Goal: Complete application form

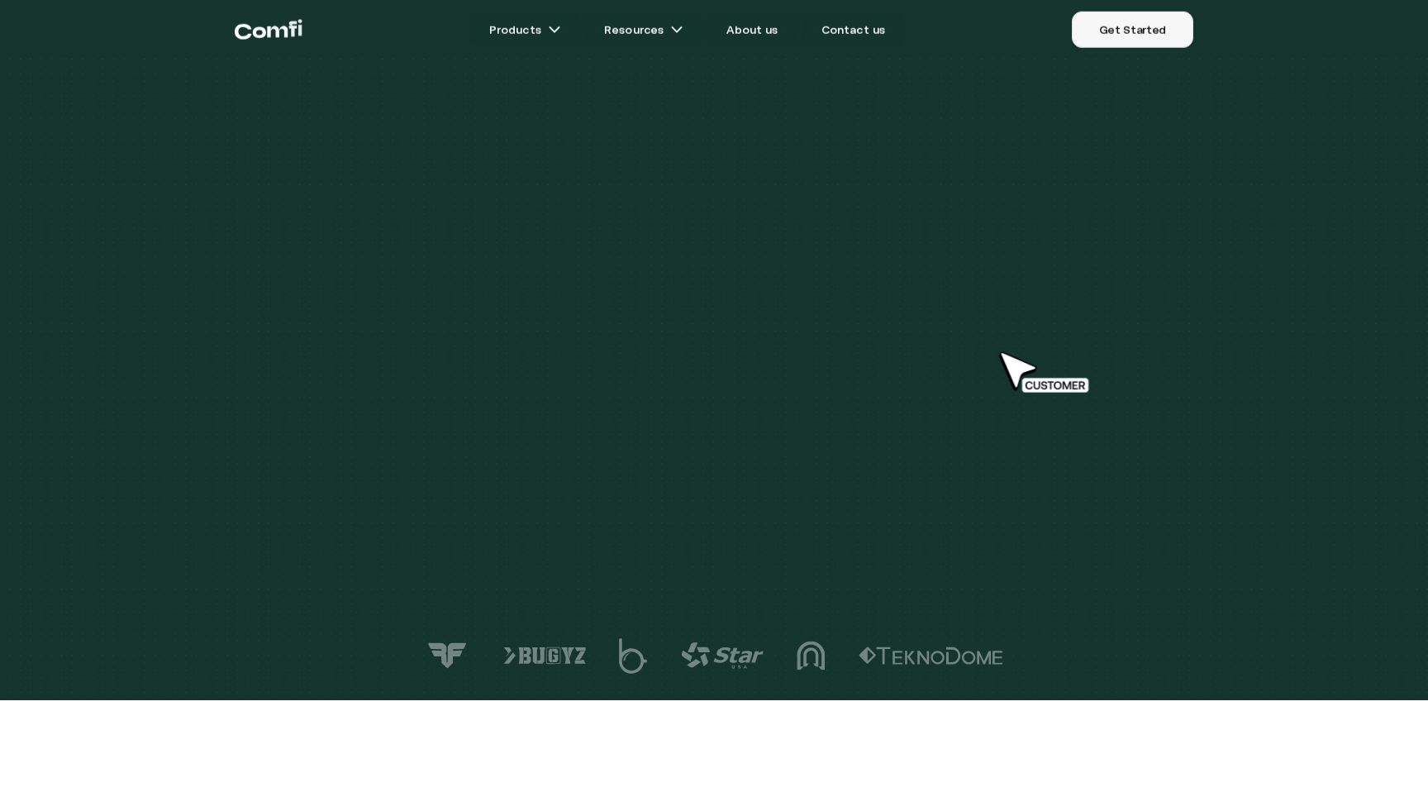
click at [1161, 12] on link "Get Started" at bounding box center [1133, 30] width 122 height 36
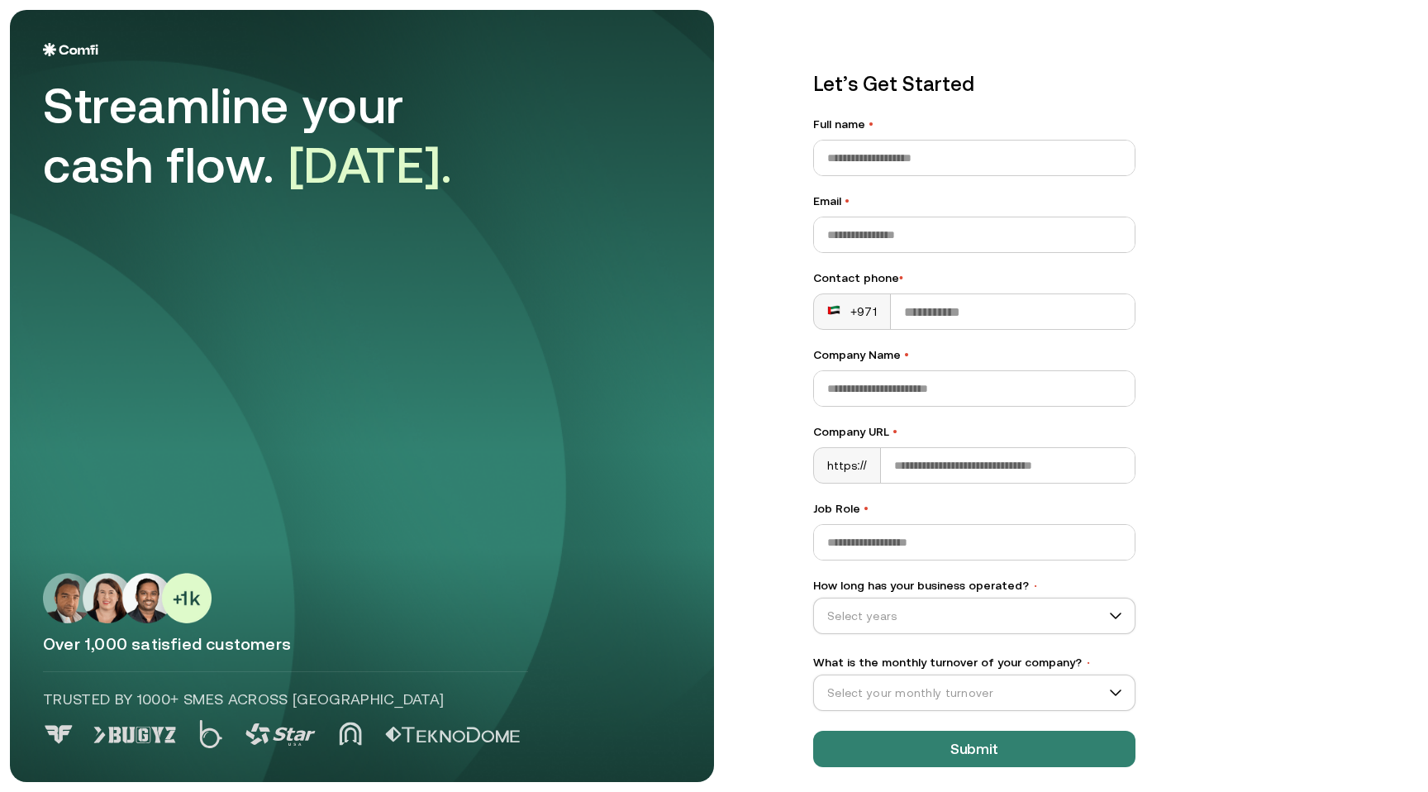
click at [878, 260] on div "Let’s Get Started Full name • Email • Contact phone • +971 Company Name • Compa…" at bounding box center [974, 418] width 322 height 698
click at [876, 252] on div "Let’s Get Started Full name • Email • Contact phone • +971 Company Name • Compa…" at bounding box center [974, 418] width 322 height 698
click at [876, 248] on input "Email •" at bounding box center [974, 234] width 321 height 35
click at [739, 270] on main "Streamline your cash flow. [DATE]. Over 1,000 satisfied customers Trusted by 10…" at bounding box center [714, 396] width 1428 height 792
click at [867, 236] on input "Email •" at bounding box center [974, 234] width 321 height 35
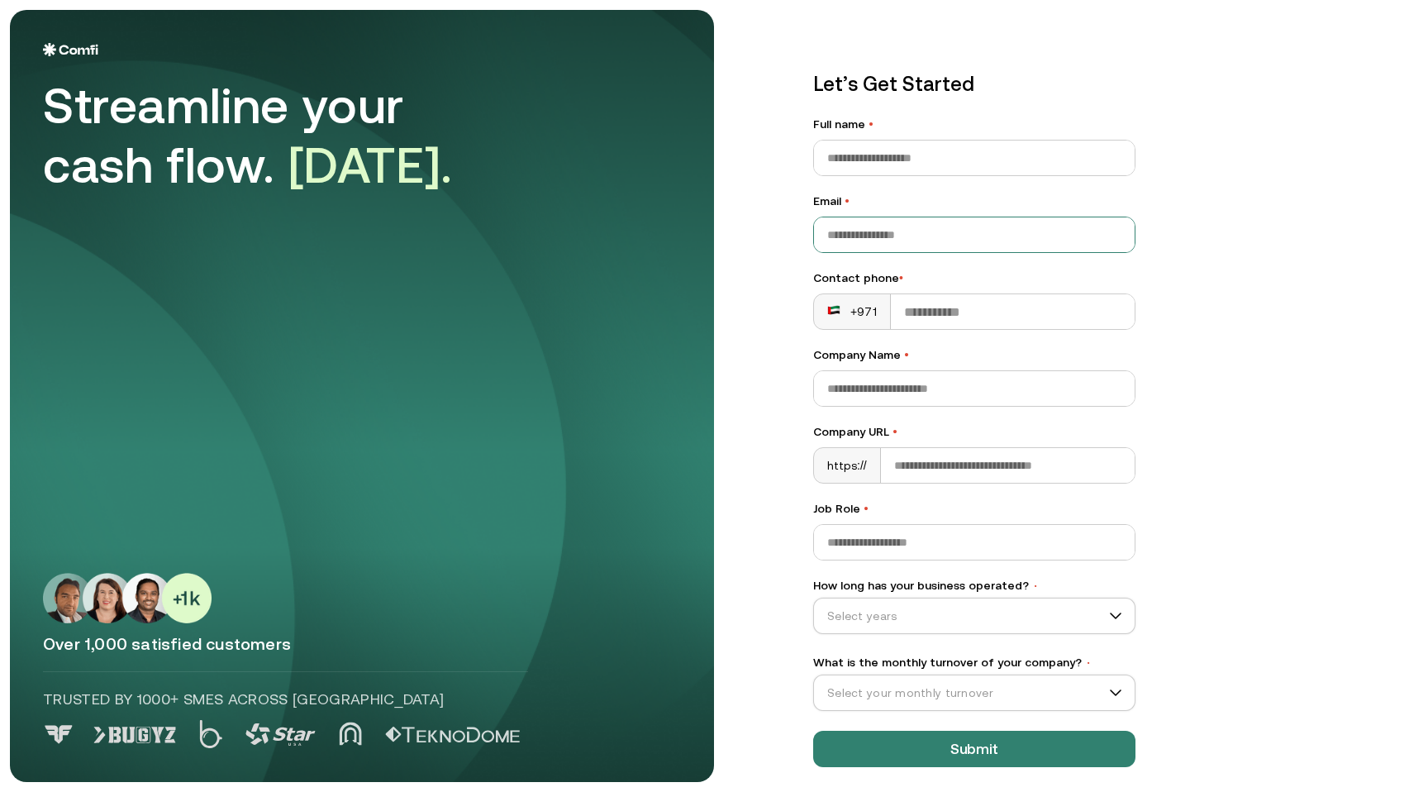
scroll to position [8, 0]
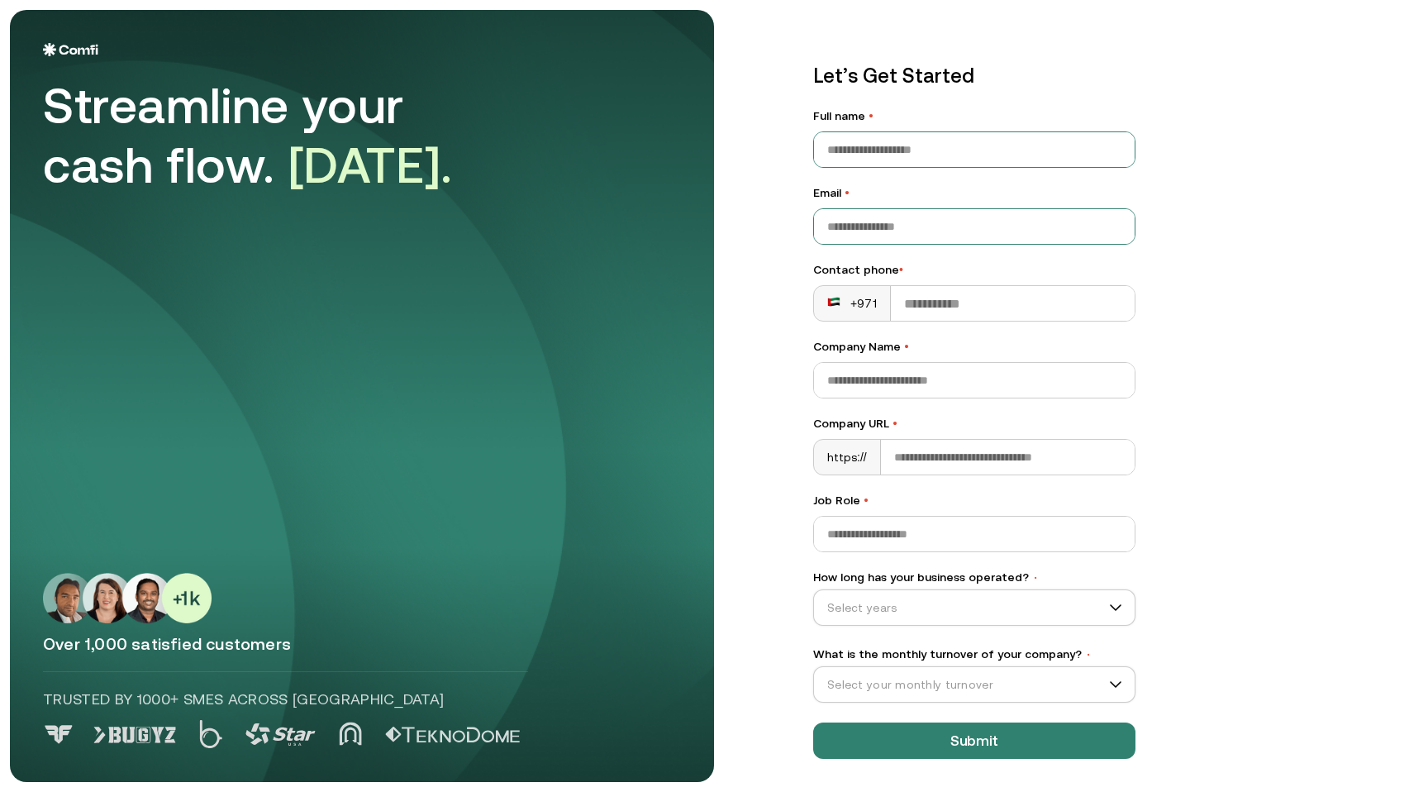
click at [902, 160] on input "Full name •" at bounding box center [974, 149] width 321 height 35
click at [858, 225] on input "Email •" at bounding box center [974, 226] width 321 height 35
click at [863, 304] on div "+971" at bounding box center [852, 303] width 50 height 17
click at [757, 330] on main "Streamline your cash flow. [DATE]. Over 1,000 satisfied customers Trusted by 10…" at bounding box center [714, 396] width 1428 height 792
click at [973, 679] on input "What is the monthly turnover of your company? •" at bounding box center [967, 684] width 306 height 25
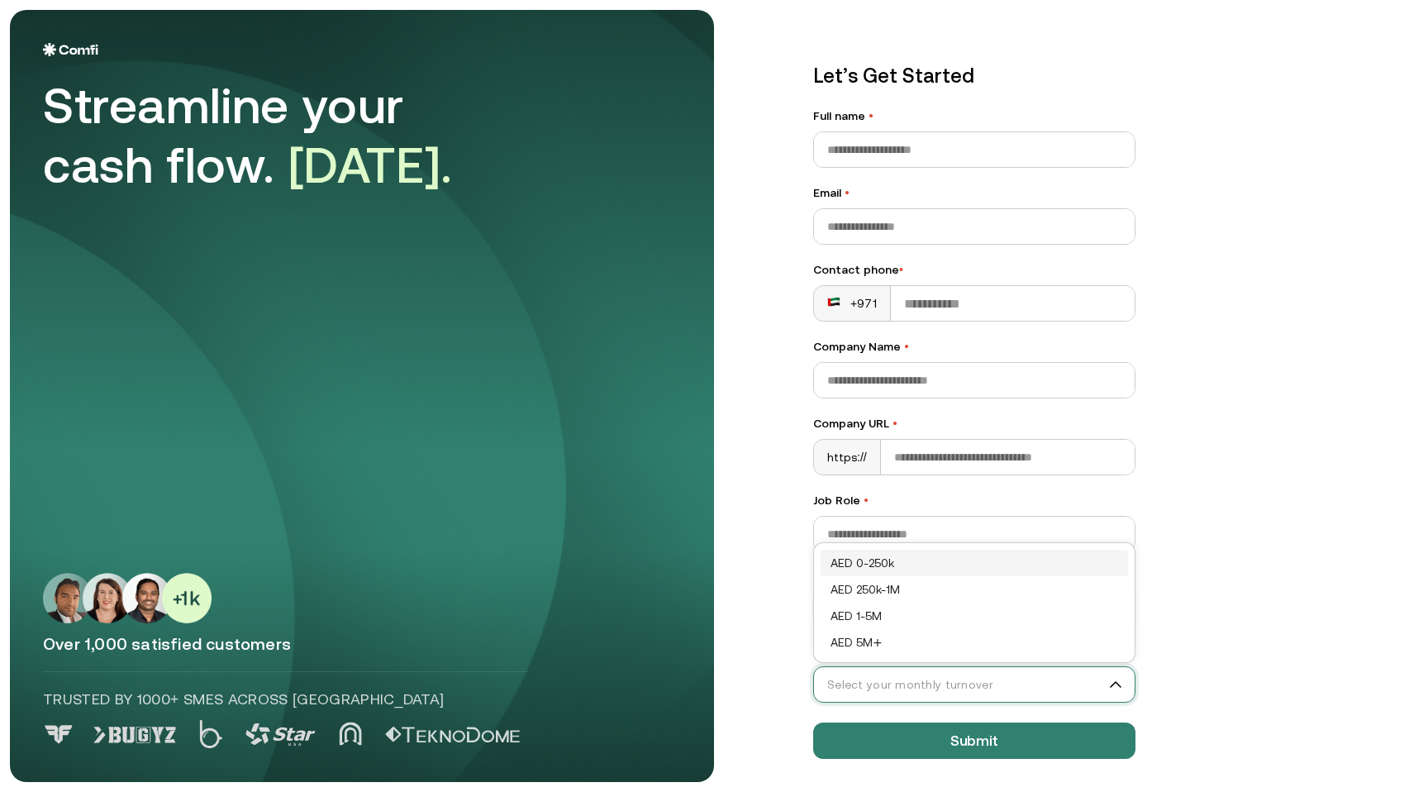
click at [973, 679] on input "What is the monthly turnover of your company? •" at bounding box center [967, 684] width 306 height 25
click at [931, 591] on div "Select years" at bounding box center [974, 607] width 322 height 36
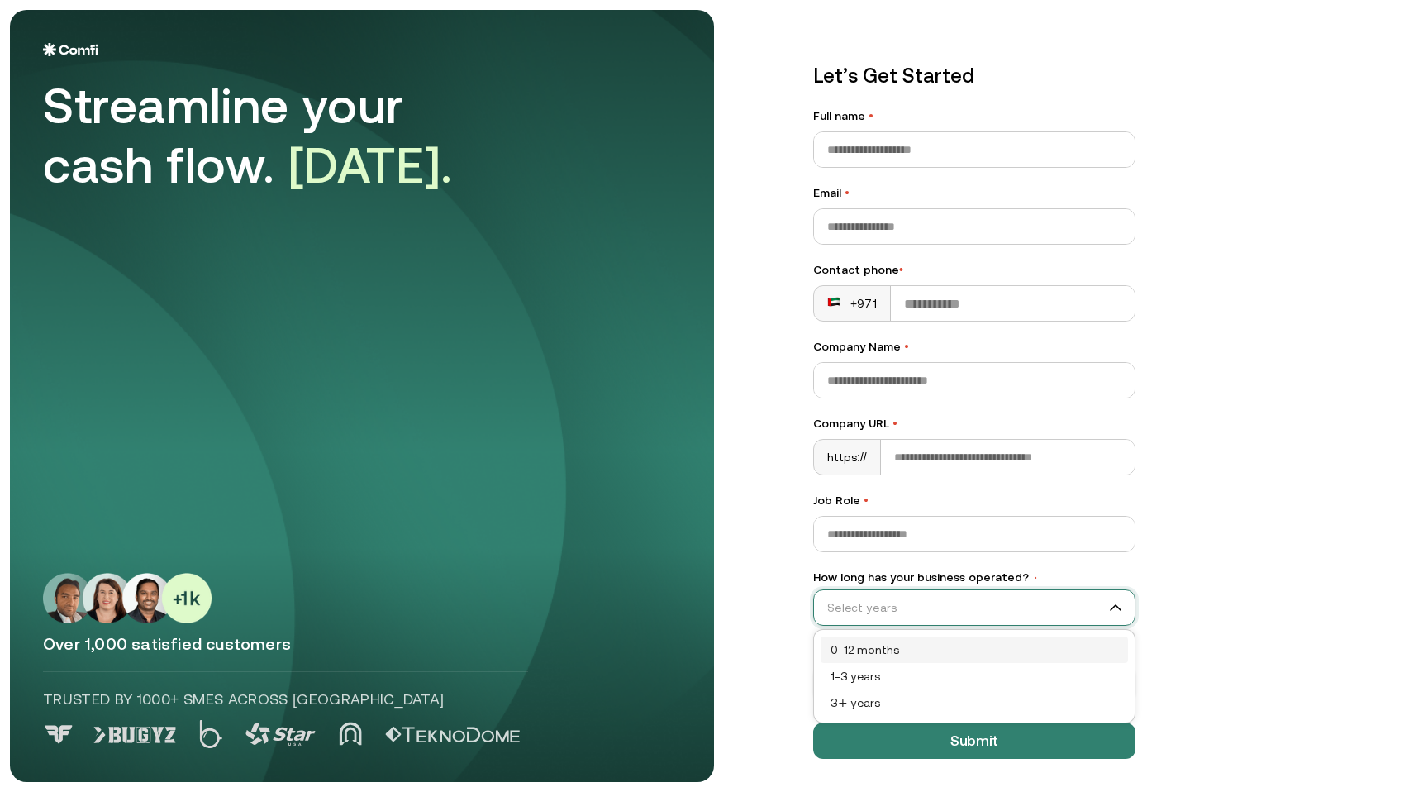
click at [931, 591] on div "Select years" at bounding box center [974, 607] width 322 height 36
click at [907, 535] on input "Job Role •" at bounding box center [974, 534] width 321 height 35
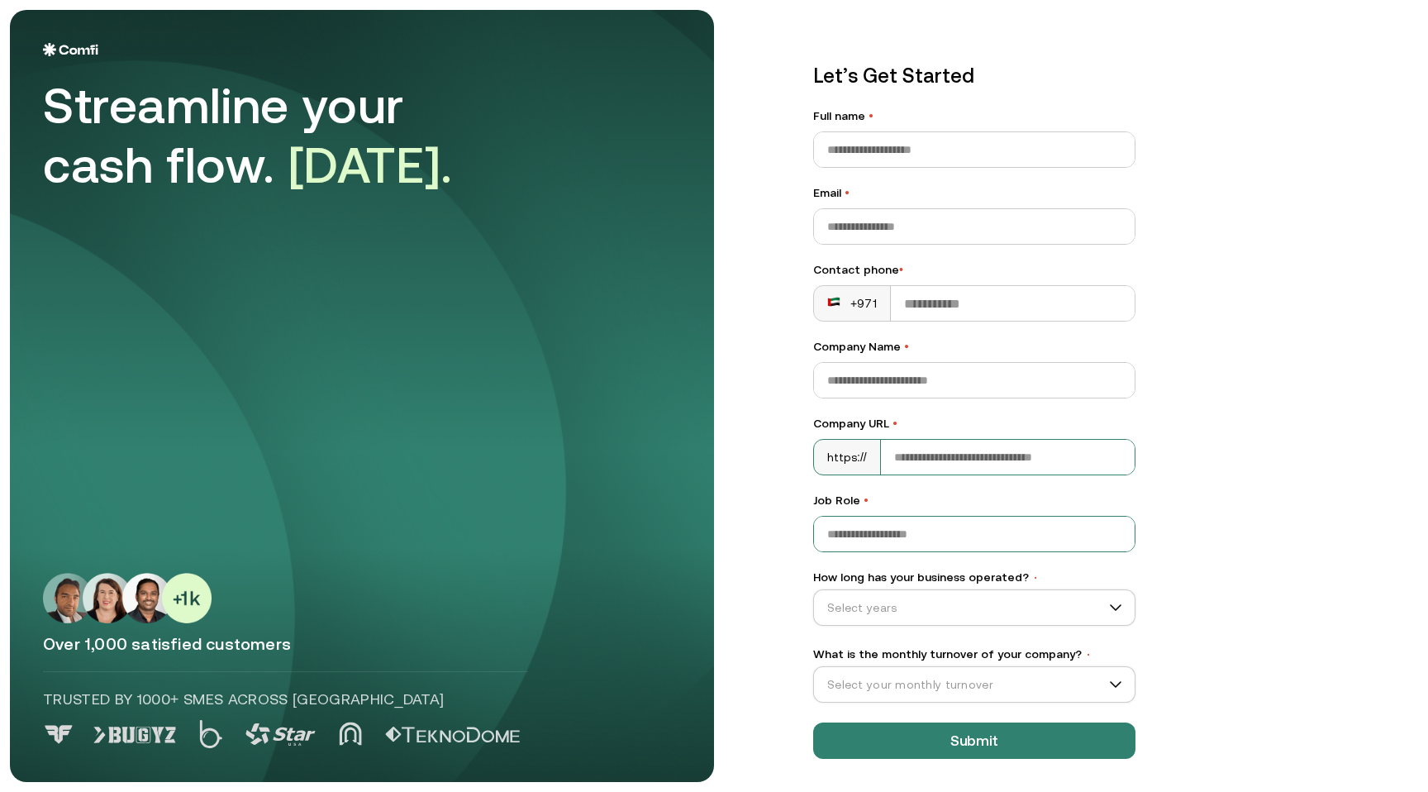
click at [902, 462] on input "Company URL •" at bounding box center [1008, 457] width 254 height 35
click at [890, 410] on div "Let’s Get Started Full name • Email • Contact phone • +971 Company Name • Compa…" at bounding box center [974, 410] width 322 height 698
click at [889, 593] on div "Select years" at bounding box center [974, 607] width 322 height 36
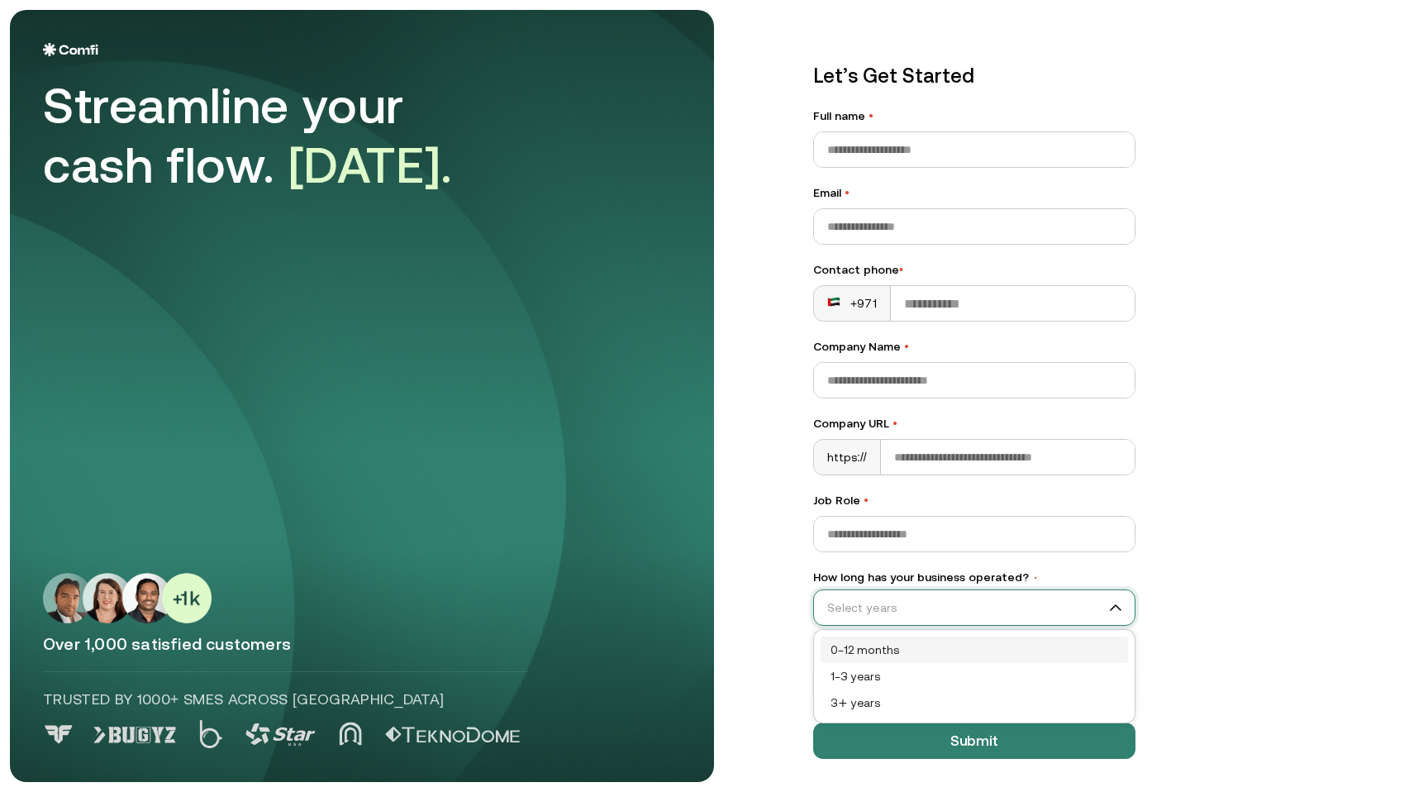
click at [889, 593] on div "Select years" at bounding box center [974, 607] width 322 height 36
click at [889, 703] on div "Let’s Get Started Full name • Email • Contact phone • +971 Company Name • Compa…" at bounding box center [974, 410] width 322 height 698
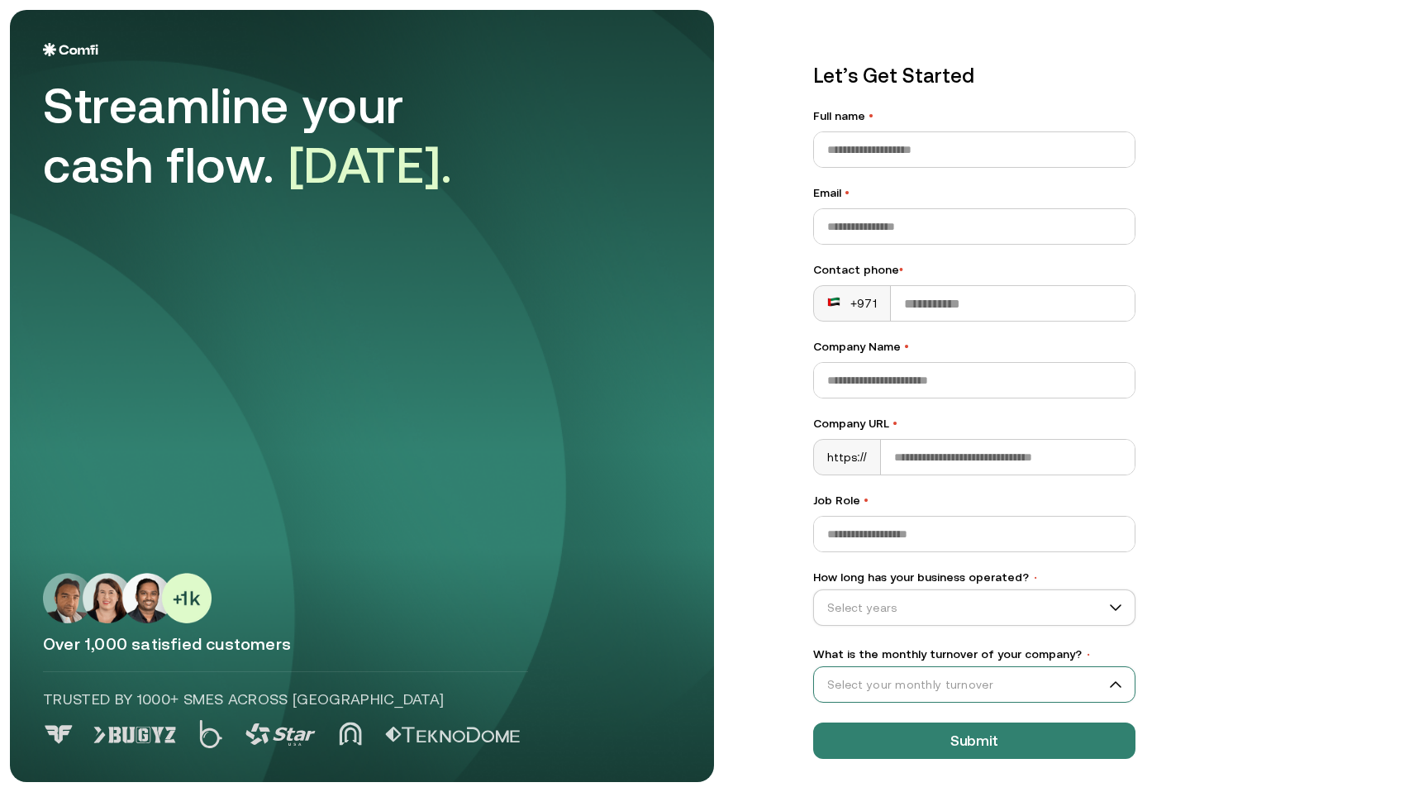
click at [889, 694] on input "What is the monthly turnover of your company? •" at bounding box center [967, 684] width 306 height 25
click at [895, 672] on input "What is the monthly turnover of your company? •" at bounding box center [967, 684] width 306 height 25
click at [779, 608] on main "Streamline your cash flow. [DATE]. Over 1,000 satisfied customers Trusted by 10…" at bounding box center [714, 396] width 1428 height 792
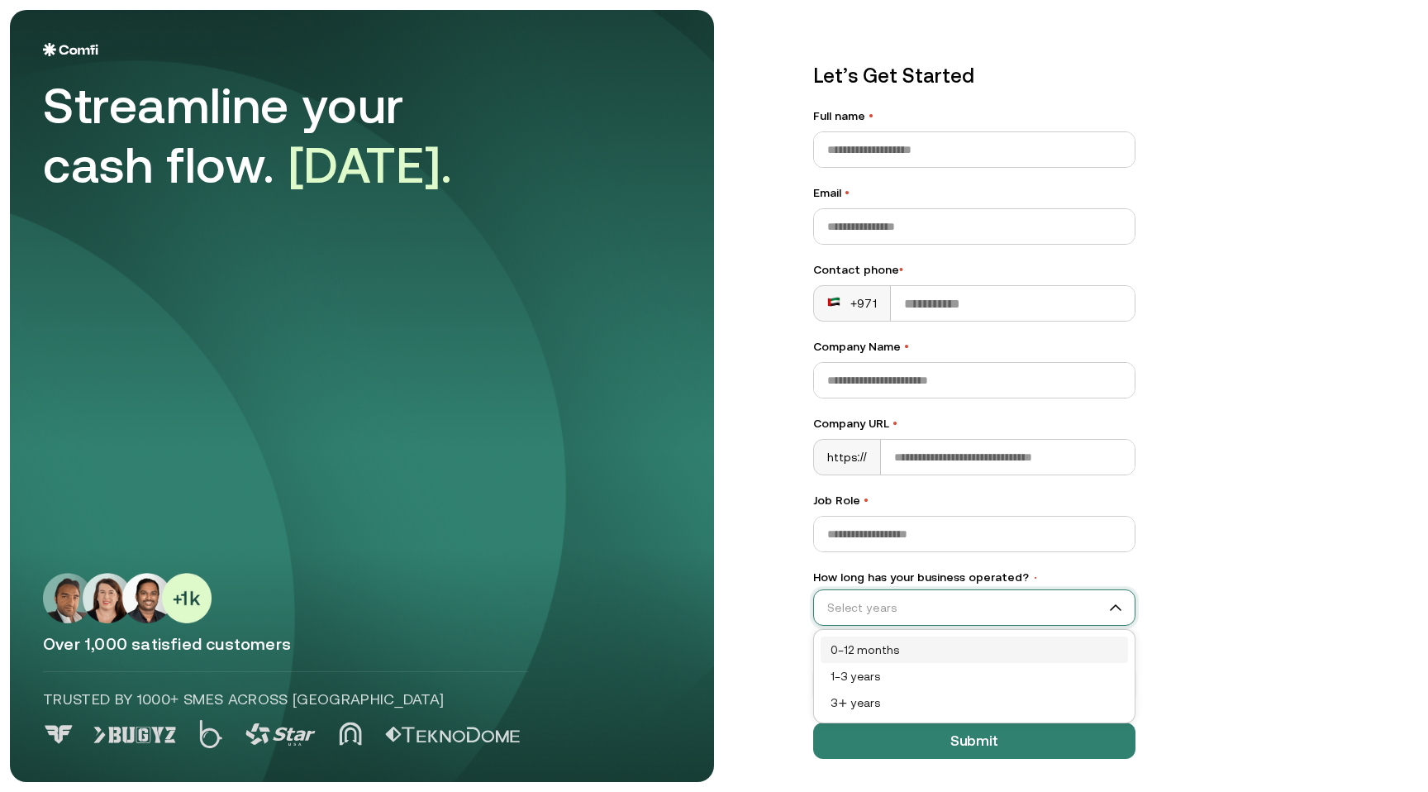
click at [857, 611] on input "How long has your business operated? •" at bounding box center [967, 607] width 306 height 25
click at [796, 610] on div "Let’s Get Started Full name • Email • Contact phone • +971 Company Name • Compa…" at bounding box center [974, 410] width 388 height 764
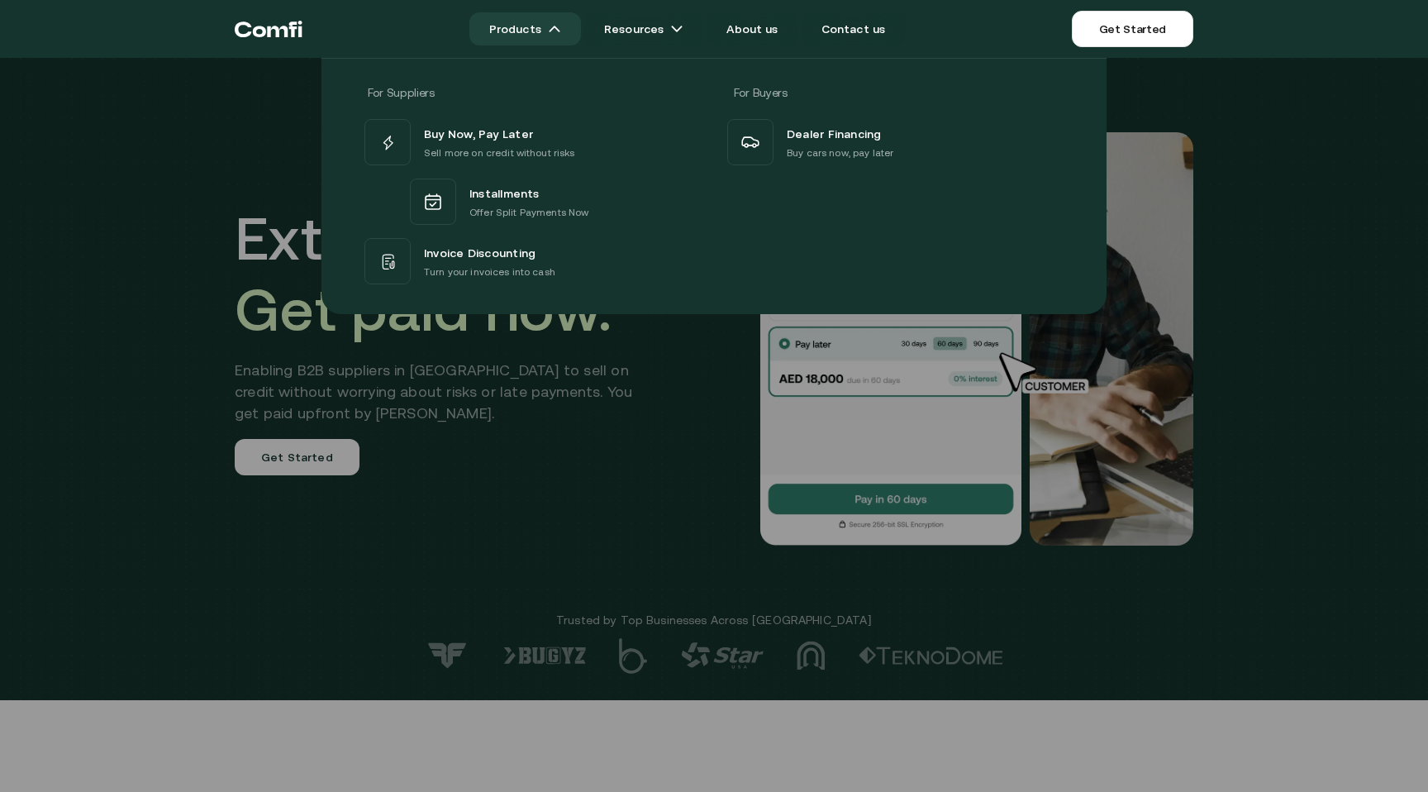
click at [552, 38] on link "Products" at bounding box center [525, 28] width 112 height 33
click at [559, 28] on img at bounding box center [554, 28] width 13 height 13
